Goal: Task Accomplishment & Management: Complete application form

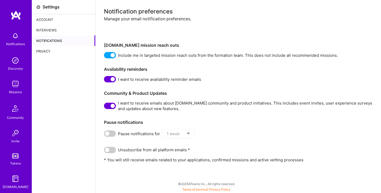
click at [12, 89] on div "Missions" at bounding box center [15, 92] width 13 height 6
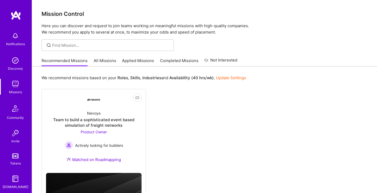
click at [130, 59] on link "Applied Missions" at bounding box center [138, 62] width 32 height 9
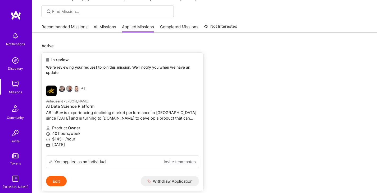
scroll to position [53, 0]
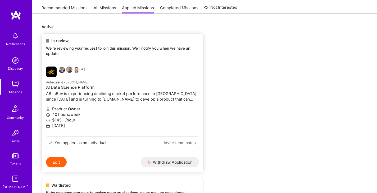
click at [123, 59] on div "In review We're reviewing your request to join this mission. We'll notify you w…" at bounding box center [122, 48] width 161 height 29
click at [54, 162] on button "Edit" at bounding box center [56, 162] width 21 height 11
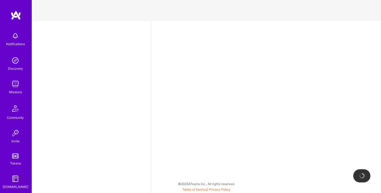
select select "CA"
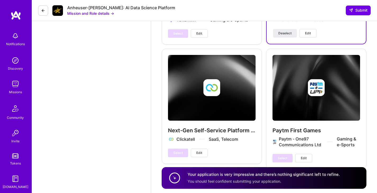
scroll to position [1103, 0]
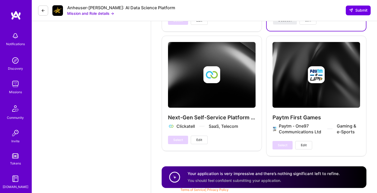
click at [44, 11] on icon at bounding box center [43, 10] width 4 height 4
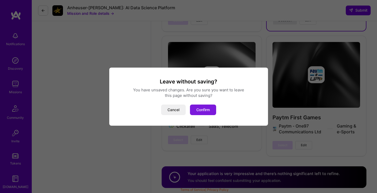
click at [205, 108] on button "Confirm" at bounding box center [203, 110] width 26 height 11
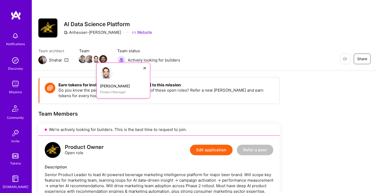
click at [136, 72] on div at bounding box center [123, 72] width 47 height 13
